Goal: Information Seeking & Learning: Learn about a topic

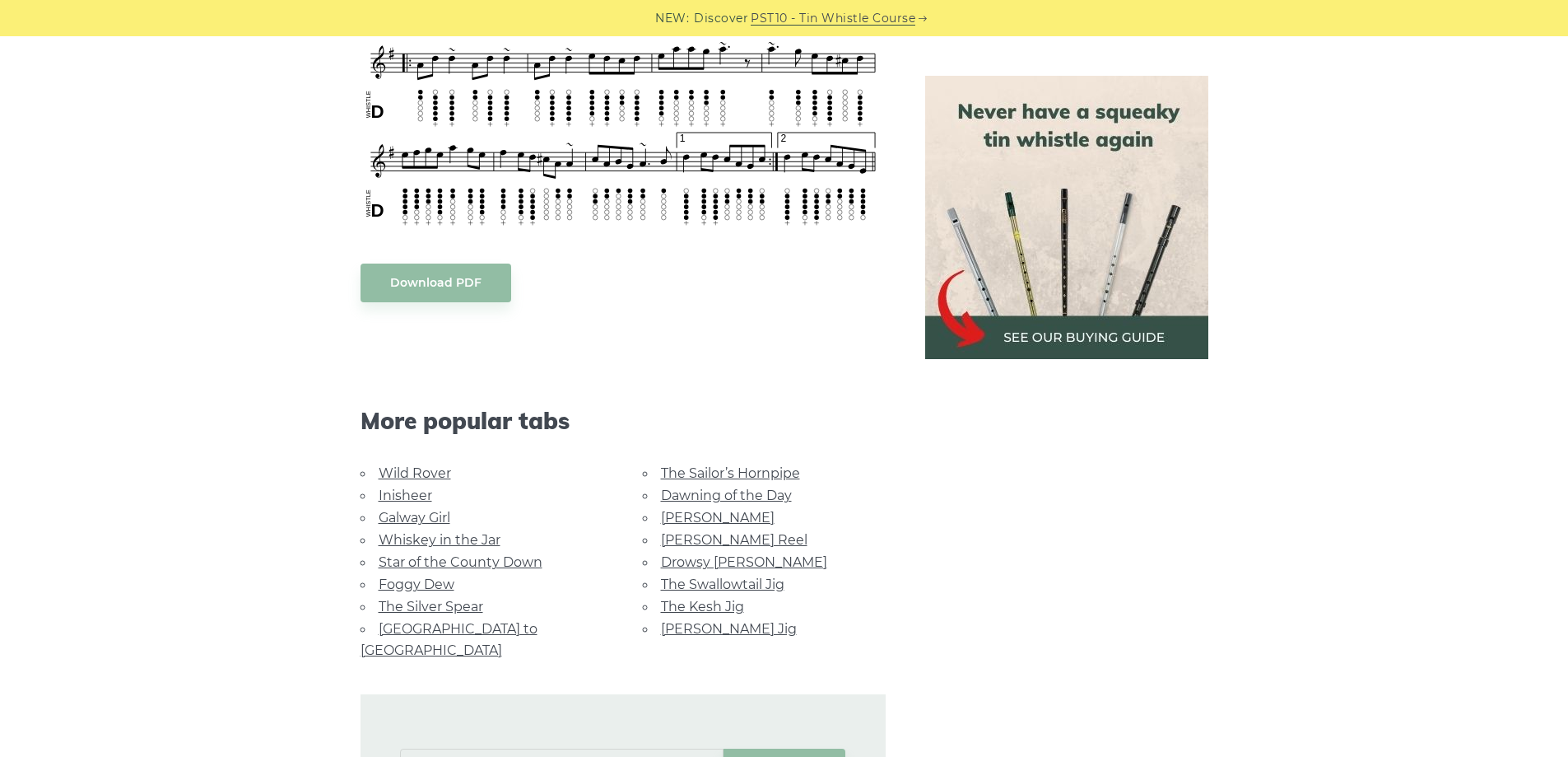
scroll to position [1153, 0]
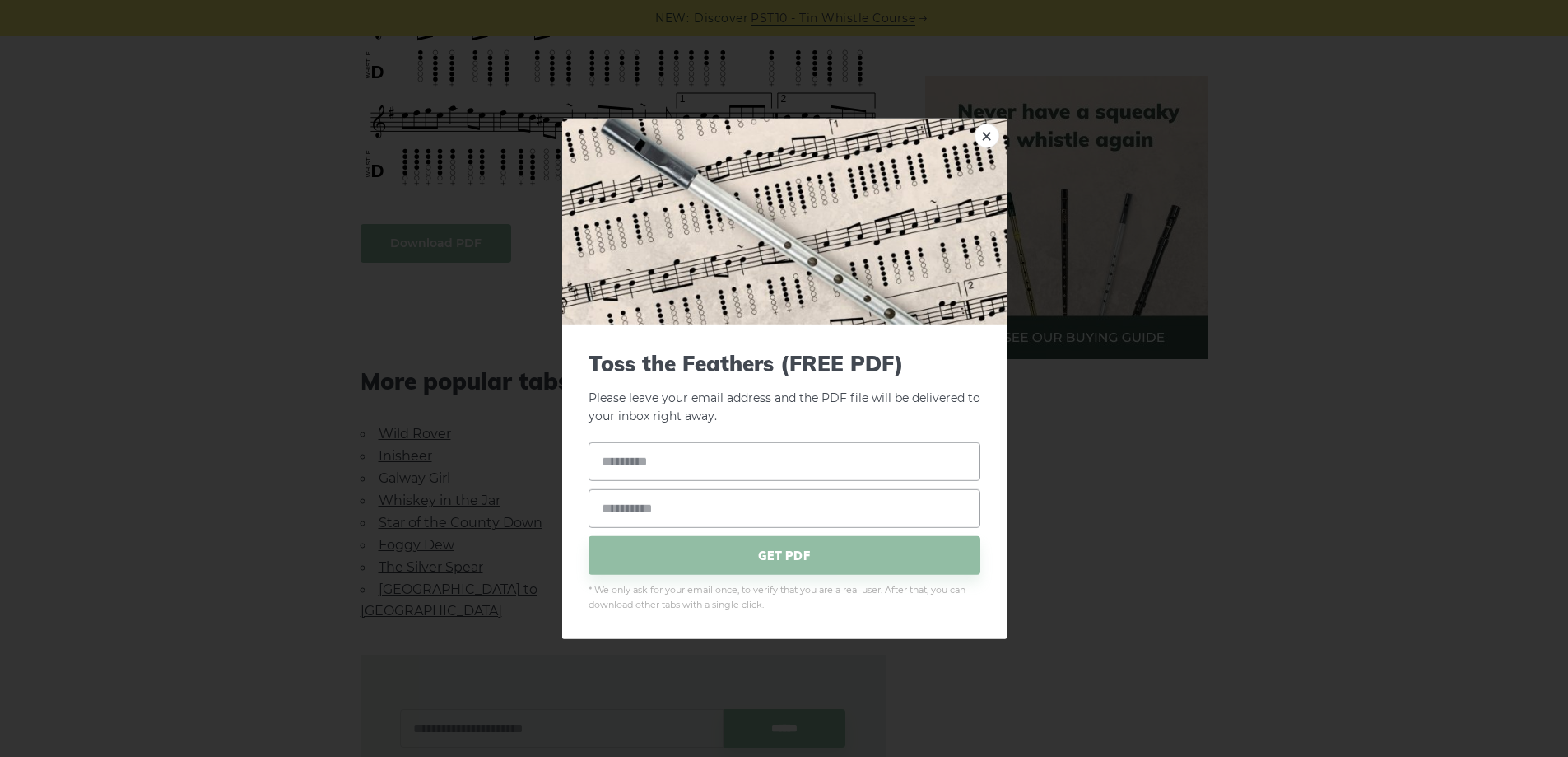
click at [437, 242] on body "NEW: Discover PST10 - Tin Whistle Course Lessons Fingering Charts Tabs & Notes …" at bounding box center [784, 308] width 1568 height 2921
click at [994, 138] on link "×" at bounding box center [986, 134] width 25 height 25
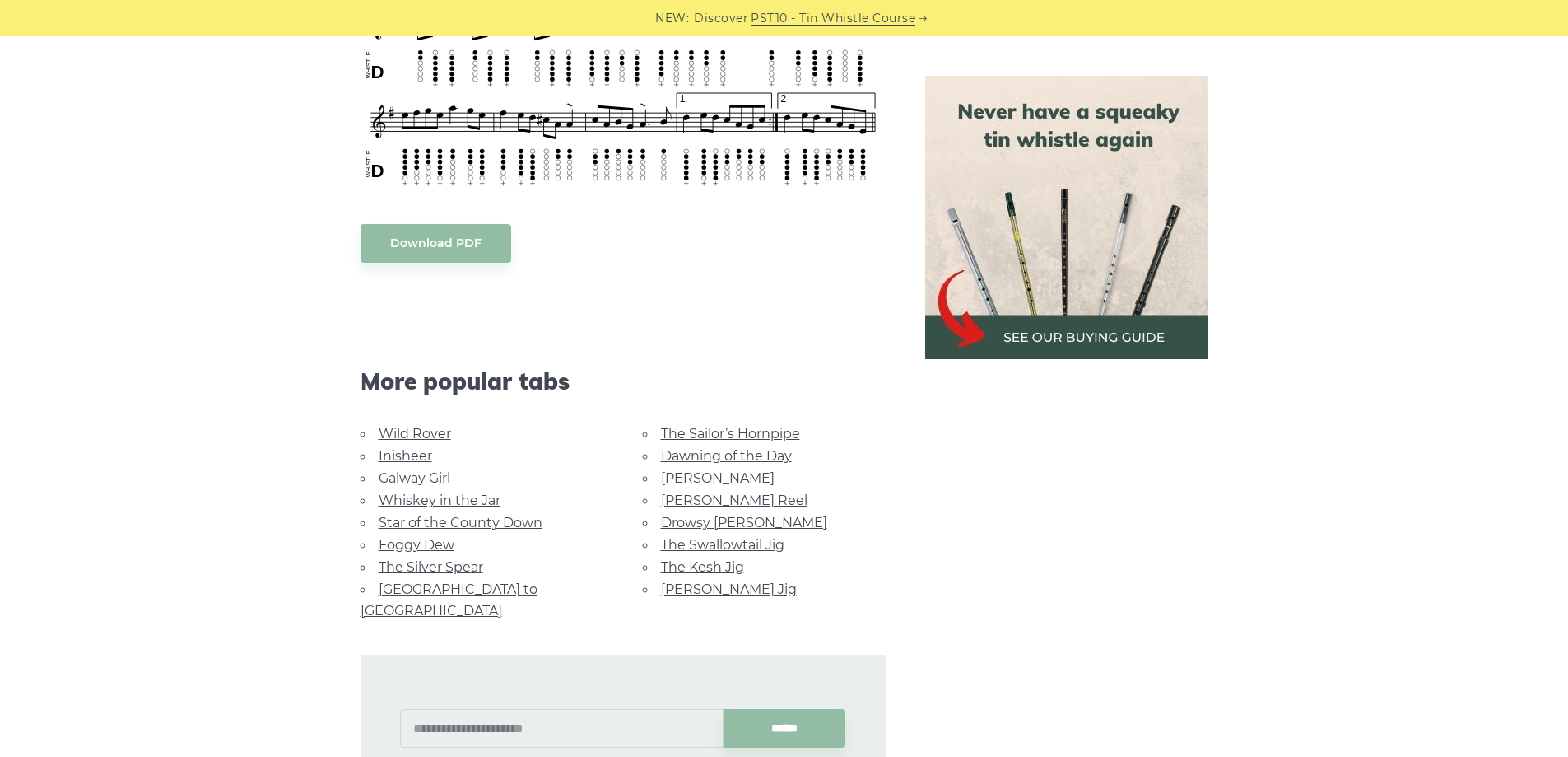
click at [400, 546] on link "Foggy Dew" at bounding box center [416, 544] width 76 height 15
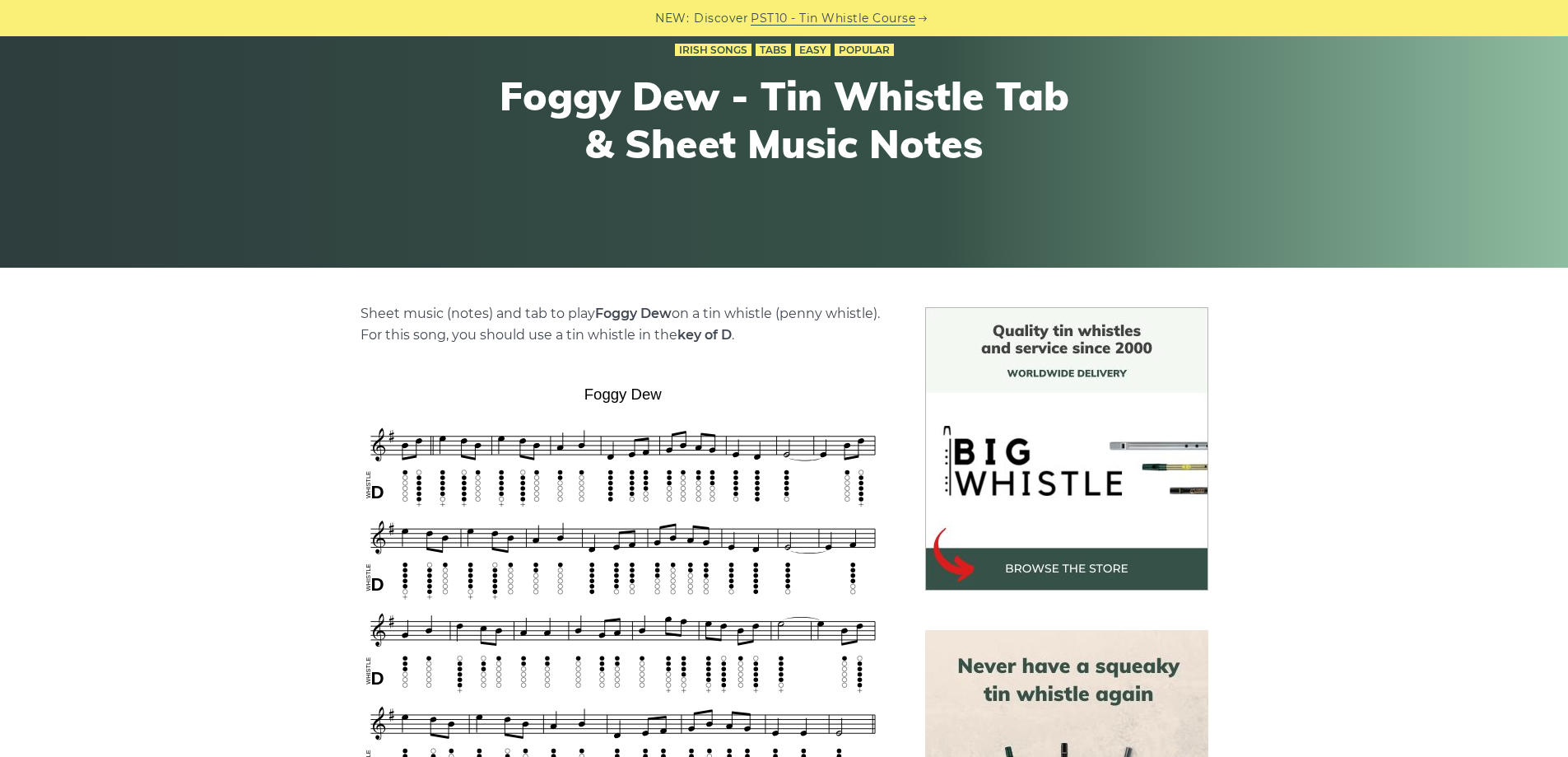
scroll to position [329, 0]
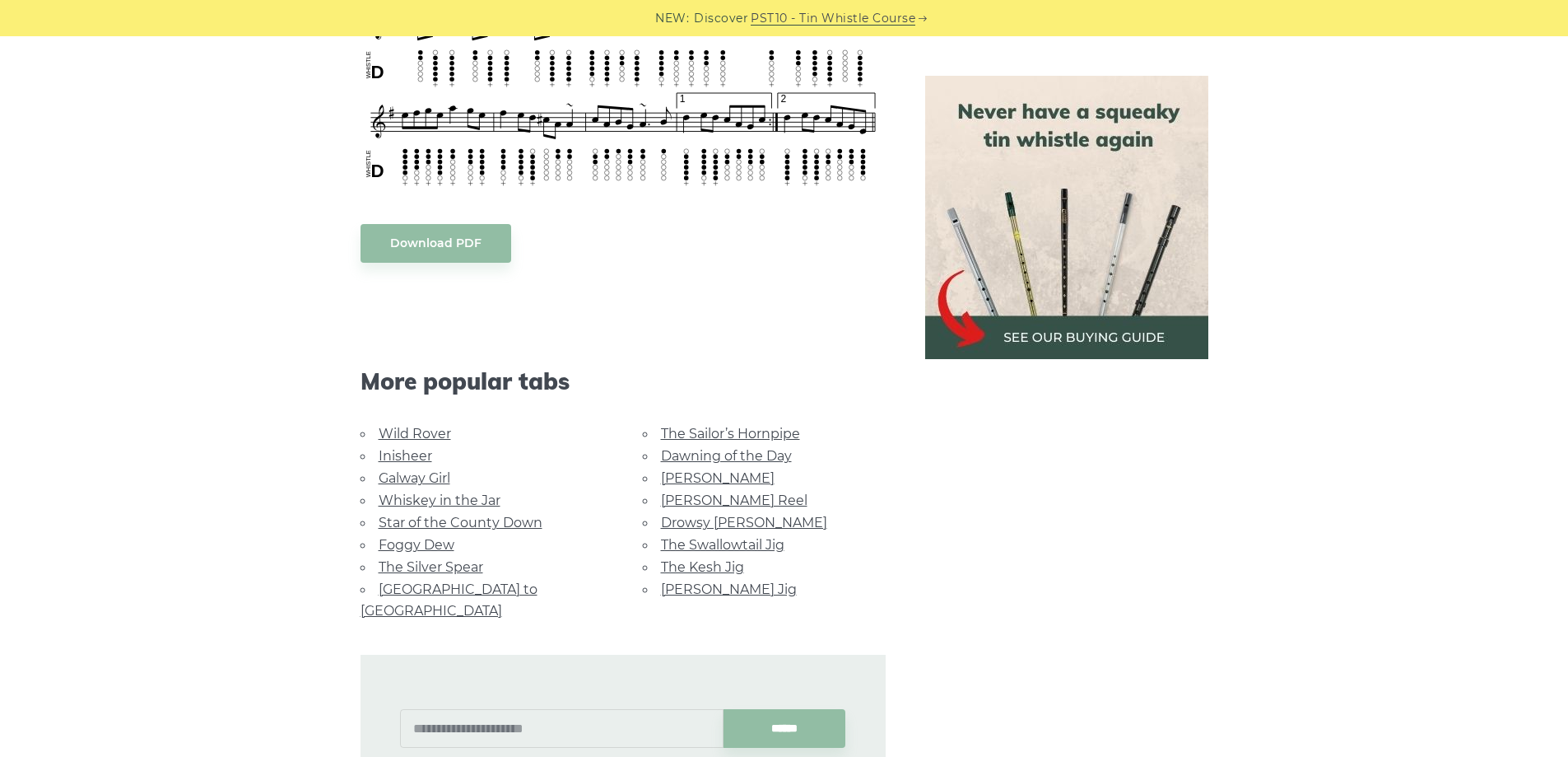
click at [457, 499] on link "Whiskey in the Jar" at bounding box center [439, 500] width 122 height 15
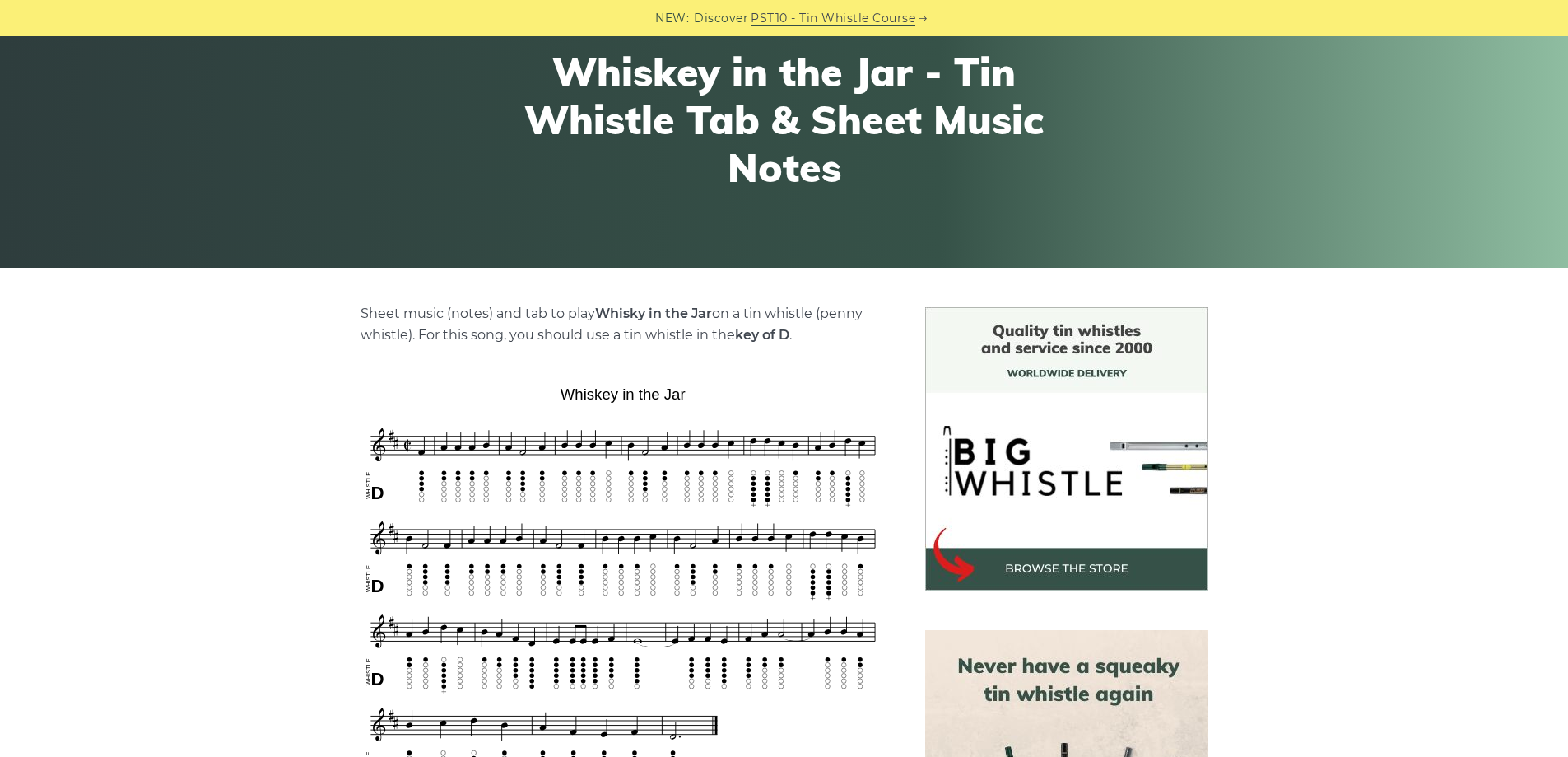
scroll to position [329, 0]
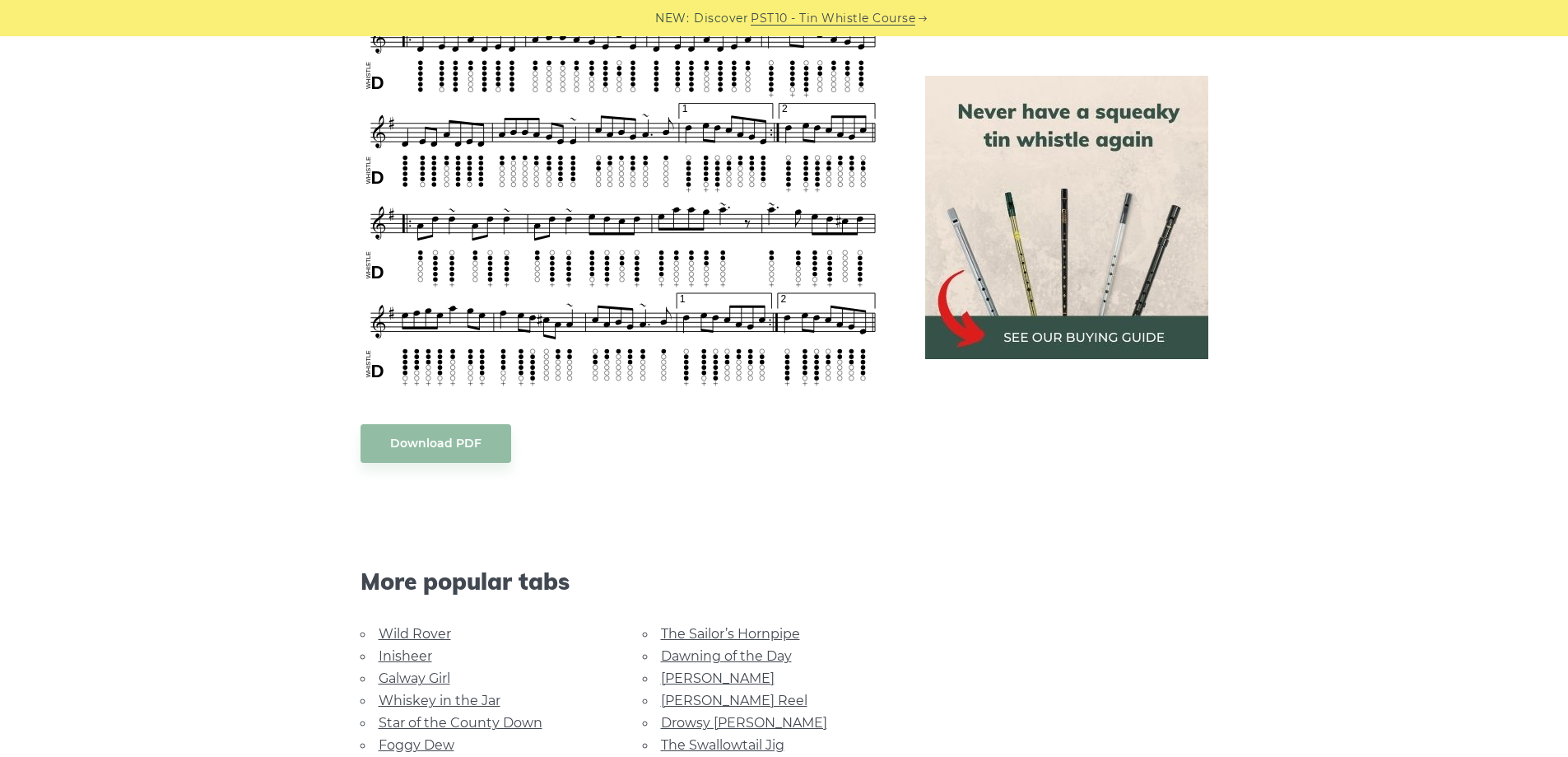
scroll to position [988, 0]
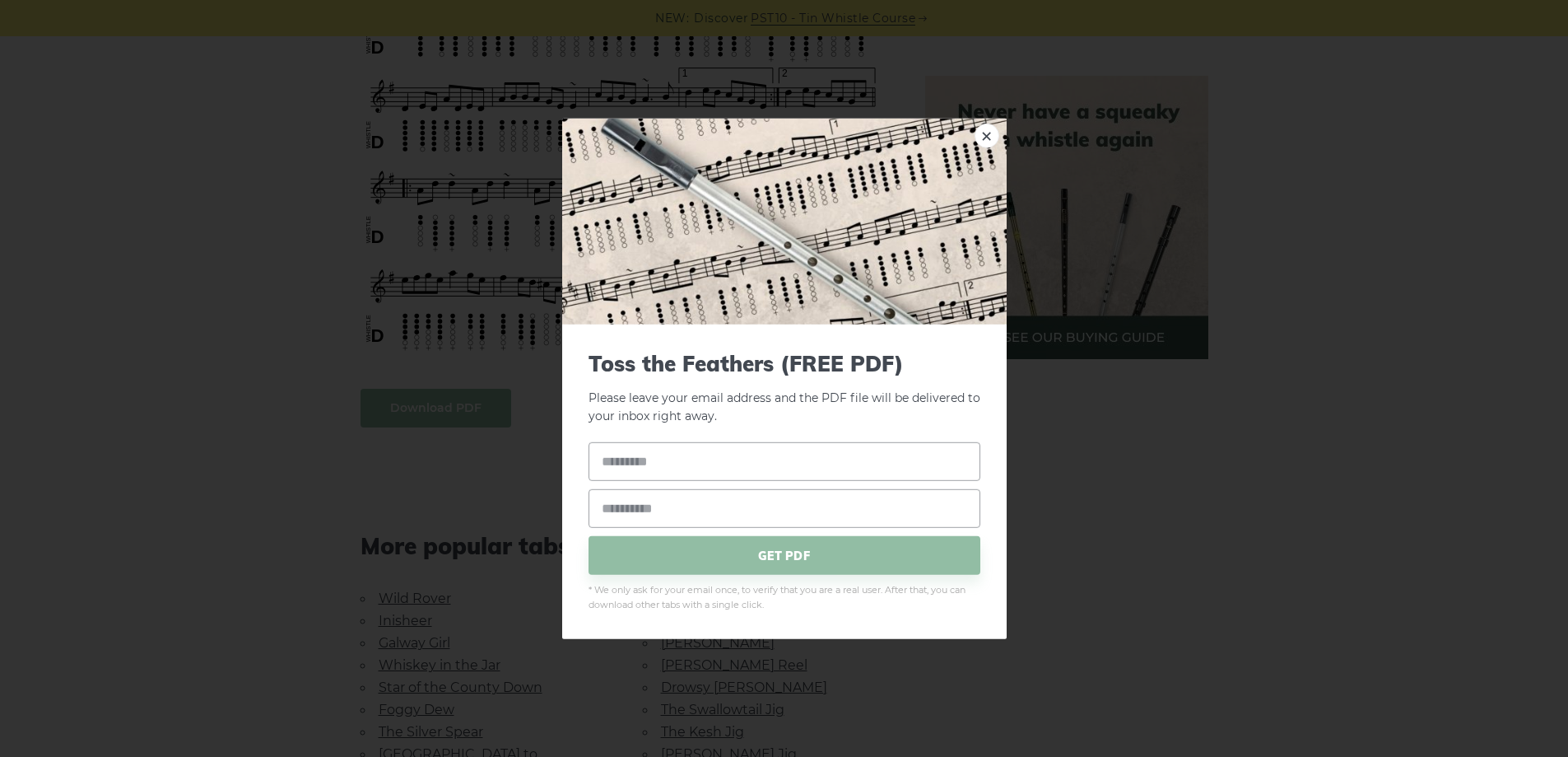
click at [419, 409] on body "NEW: Discover PST10 - Tin Whistle Course Lessons Fingering Charts Tabs & Notes …" at bounding box center [784, 472] width 1568 height 2921
click at [820, 458] on input "text" at bounding box center [784, 461] width 392 height 38
type input "*"
type input "***"
type input "**********"
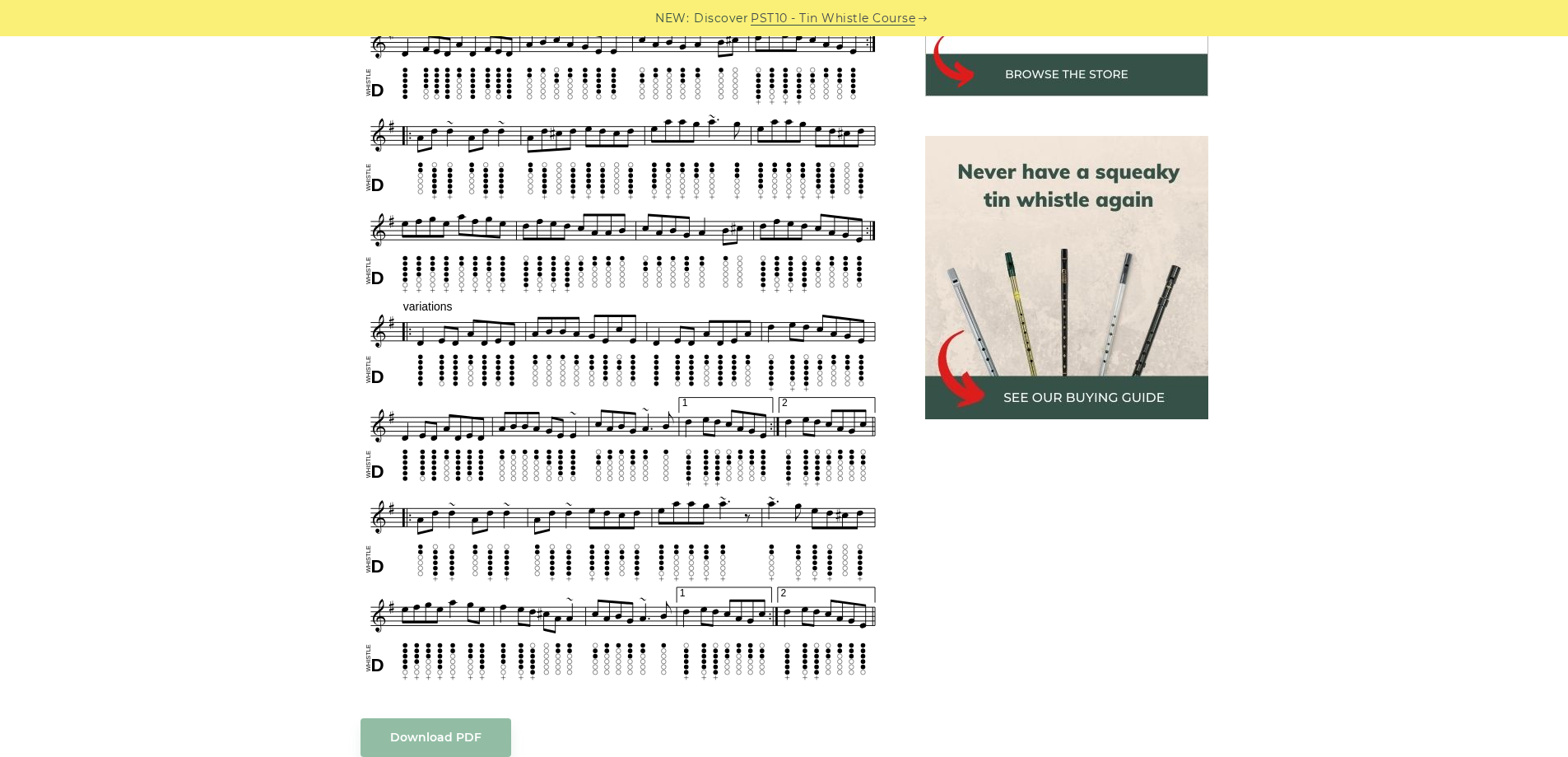
scroll to position [494, 0]
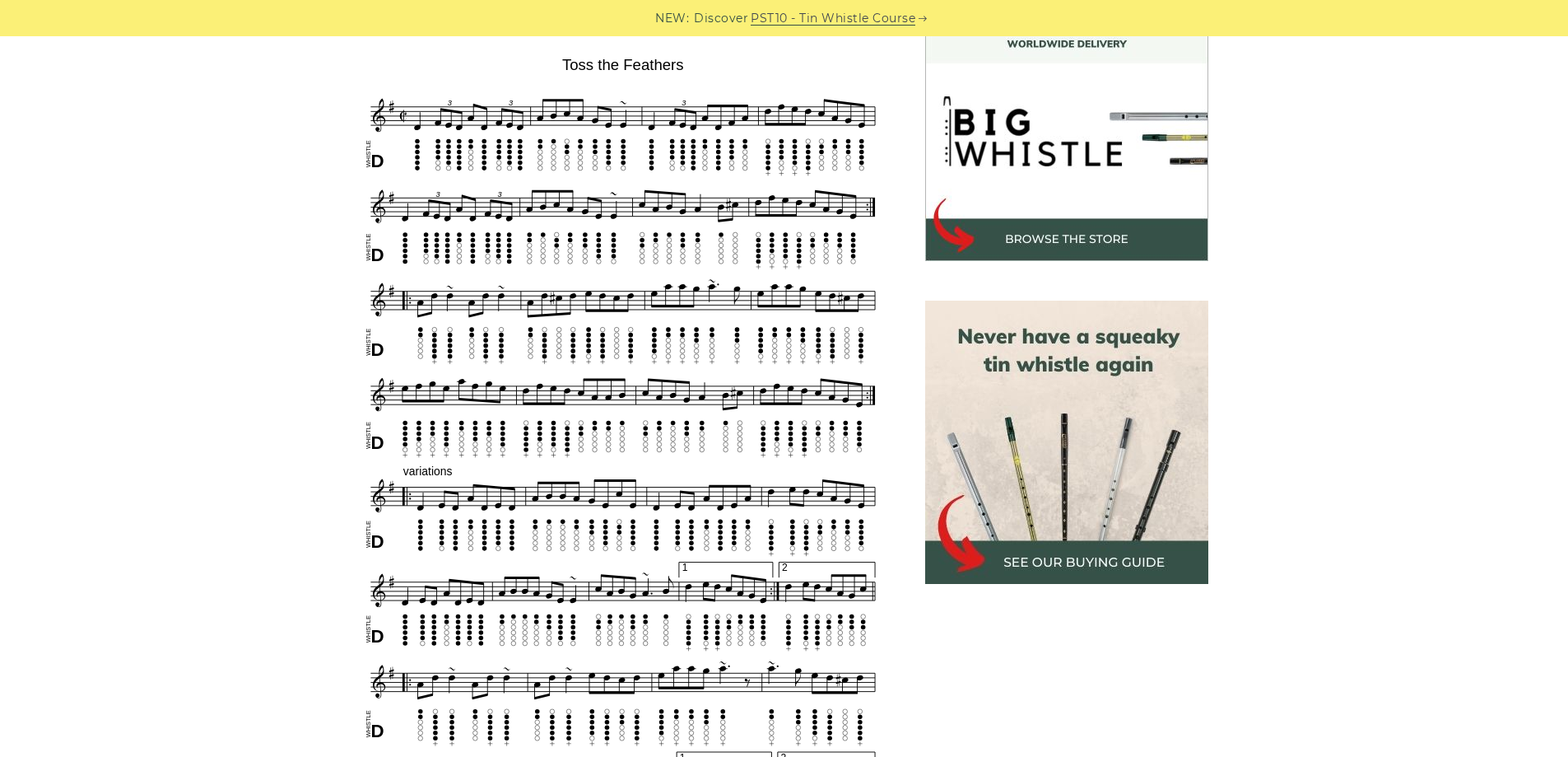
click at [1091, 431] on img at bounding box center [1066, 441] width 283 height 283
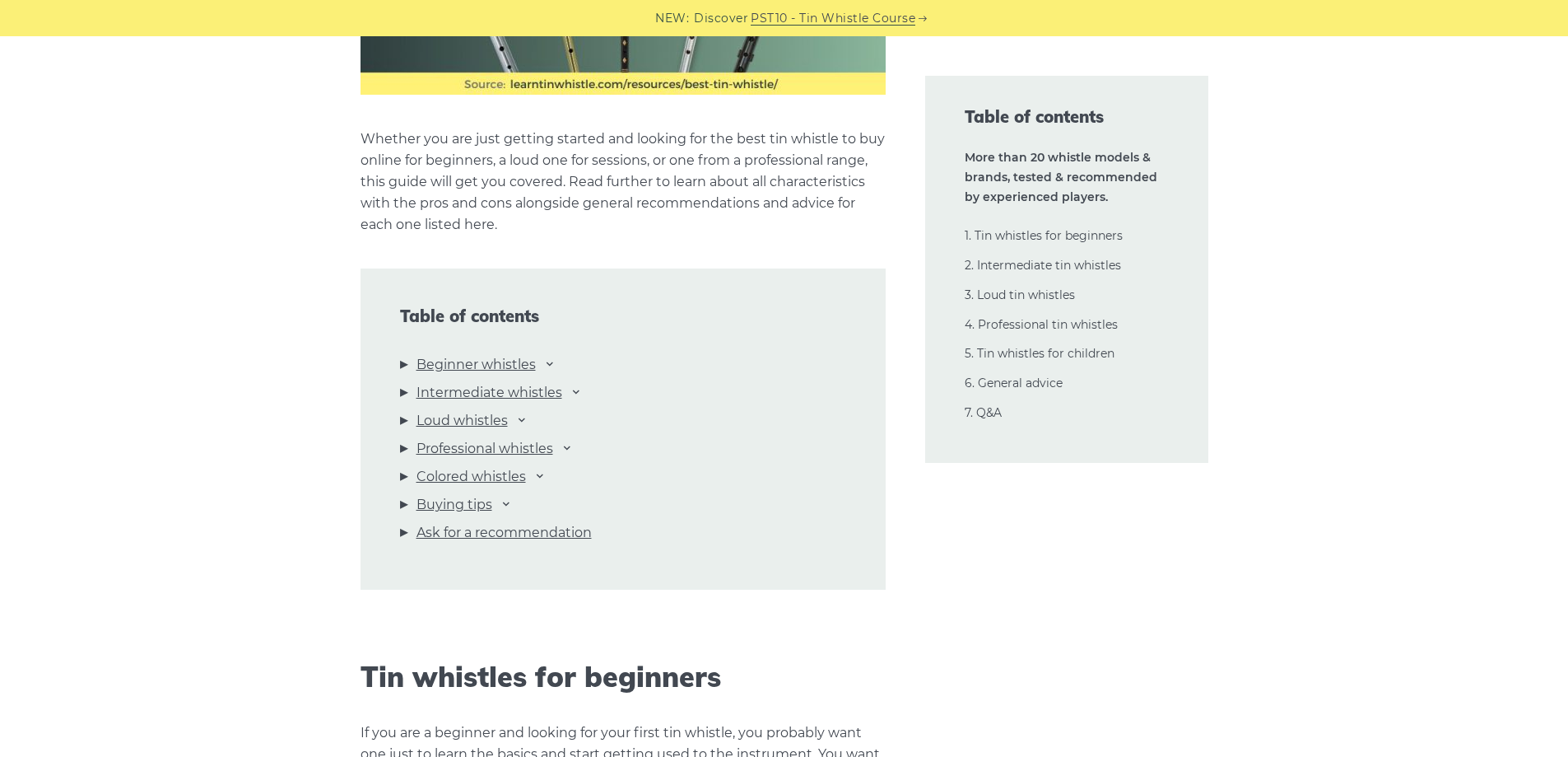
scroll to position [1647, 0]
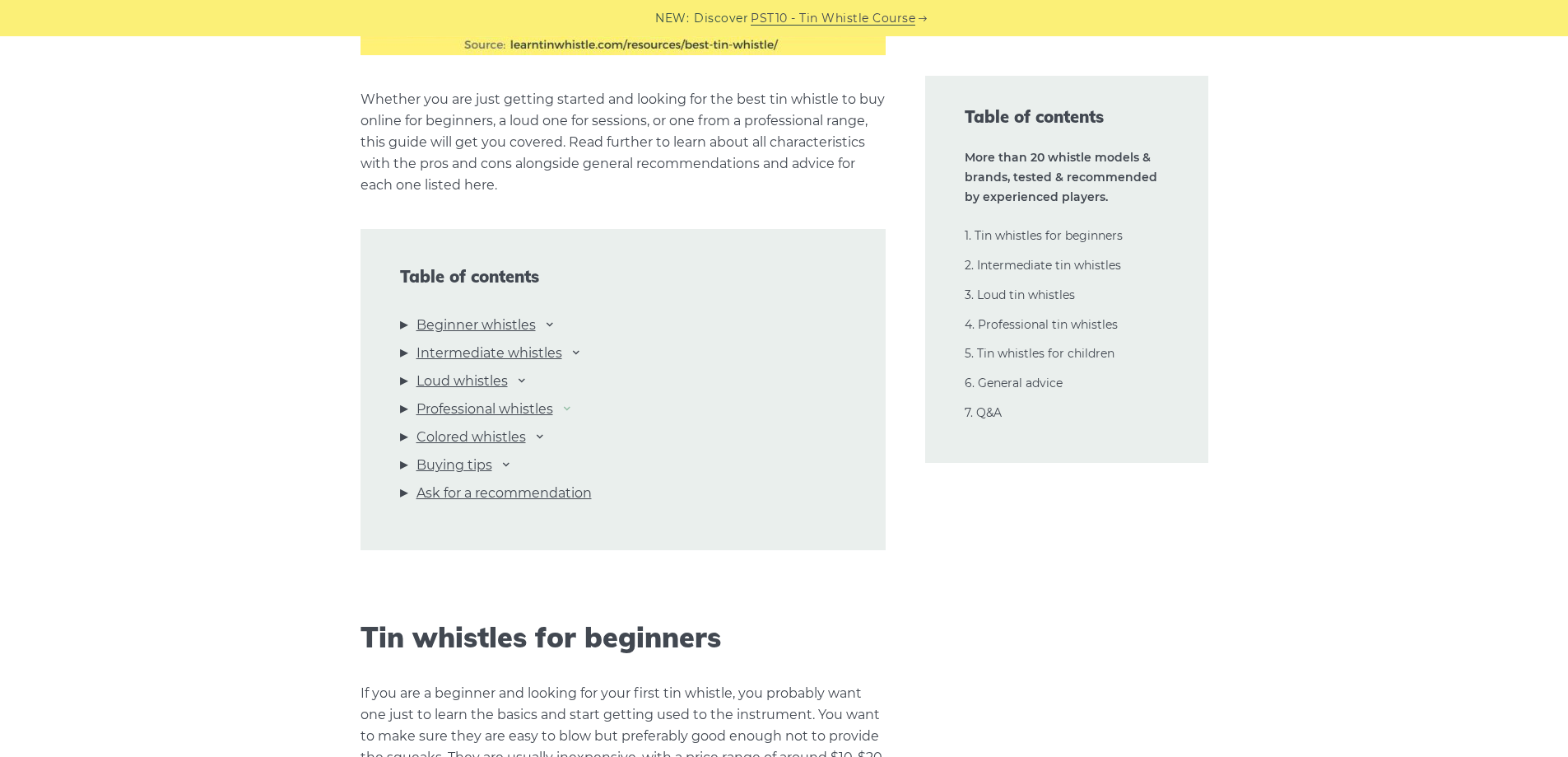
click at [571, 407] on icon at bounding box center [566, 407] width 13 height 13
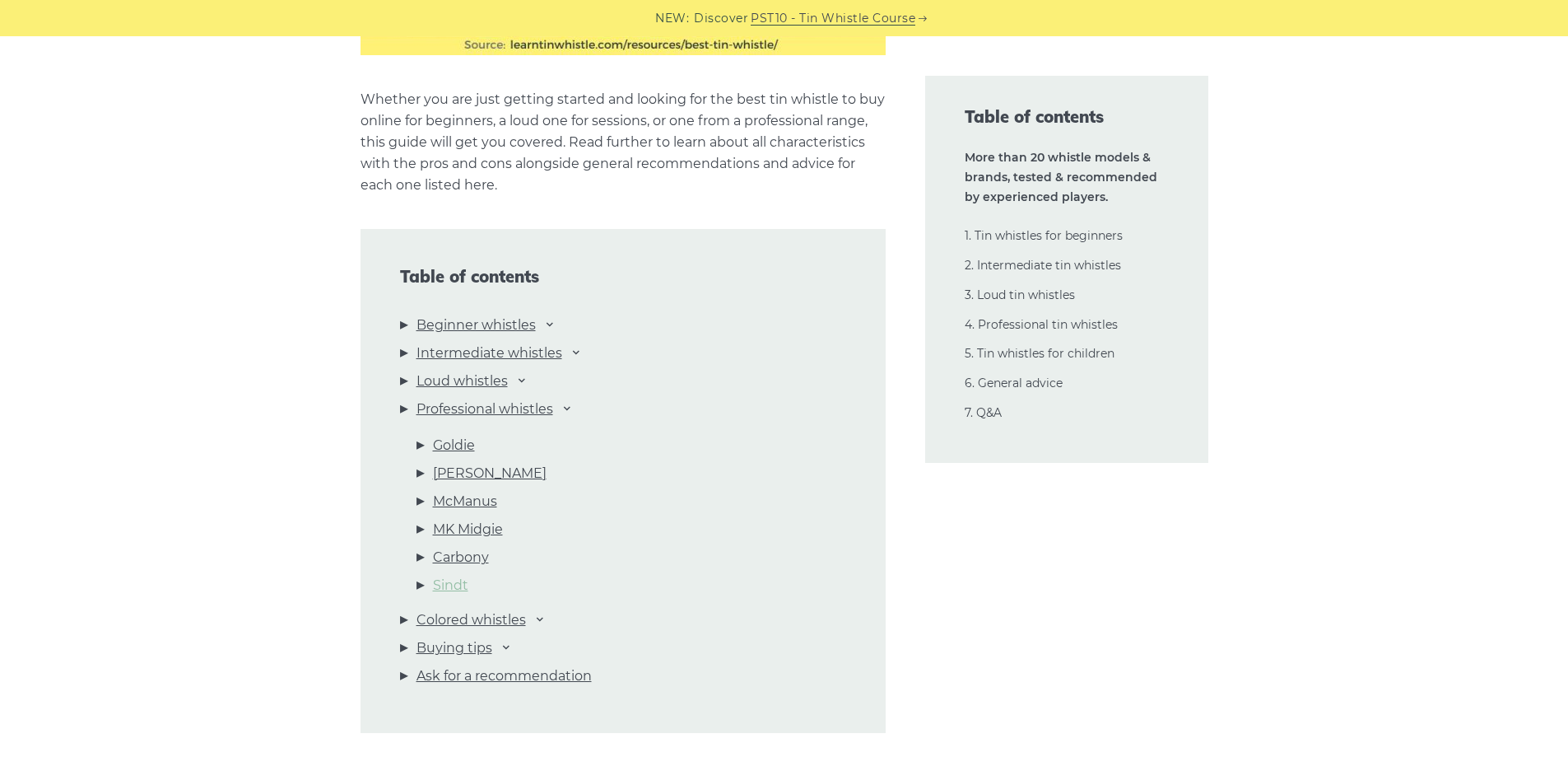
click at [450, 584] on link "Sindt" at bounding box center [451, 585] width 36 height 21
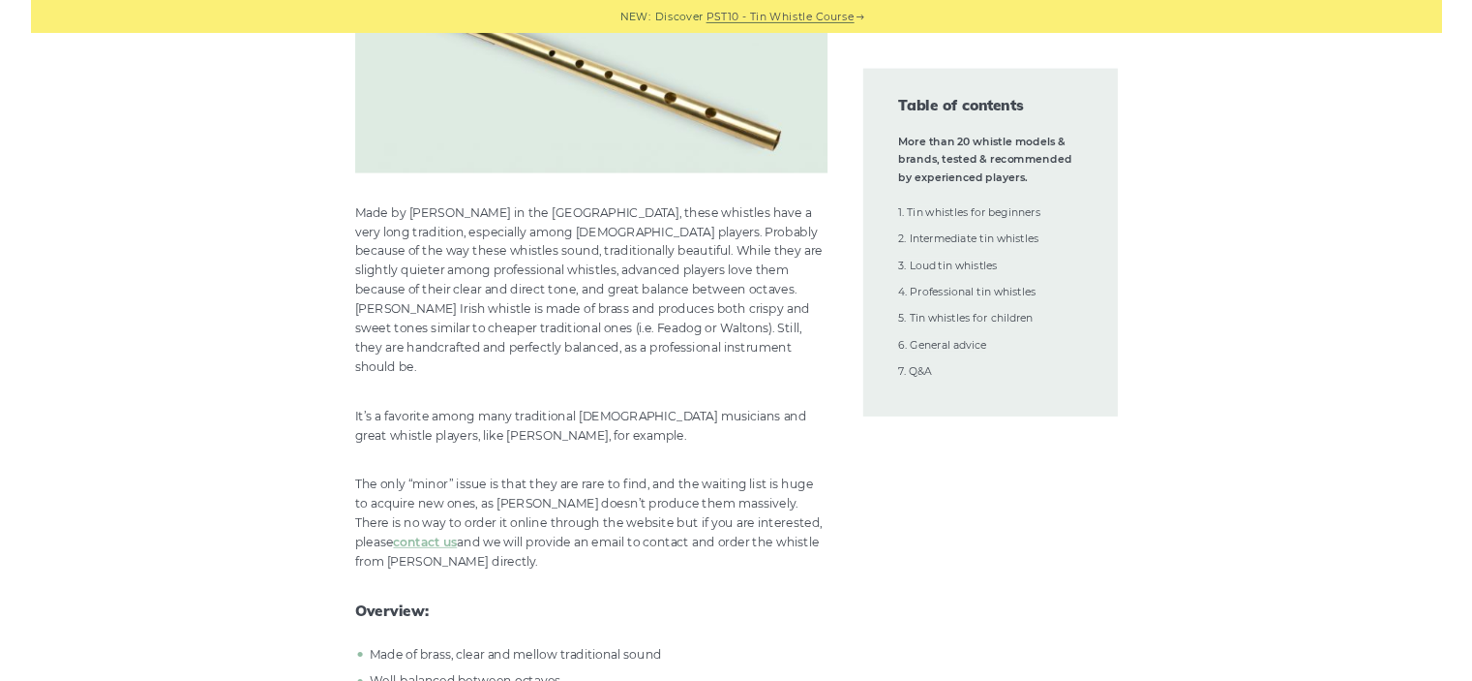
scroll to position [33470, 0]
